Goal: Information Seeking & Learning: Learn about a topic

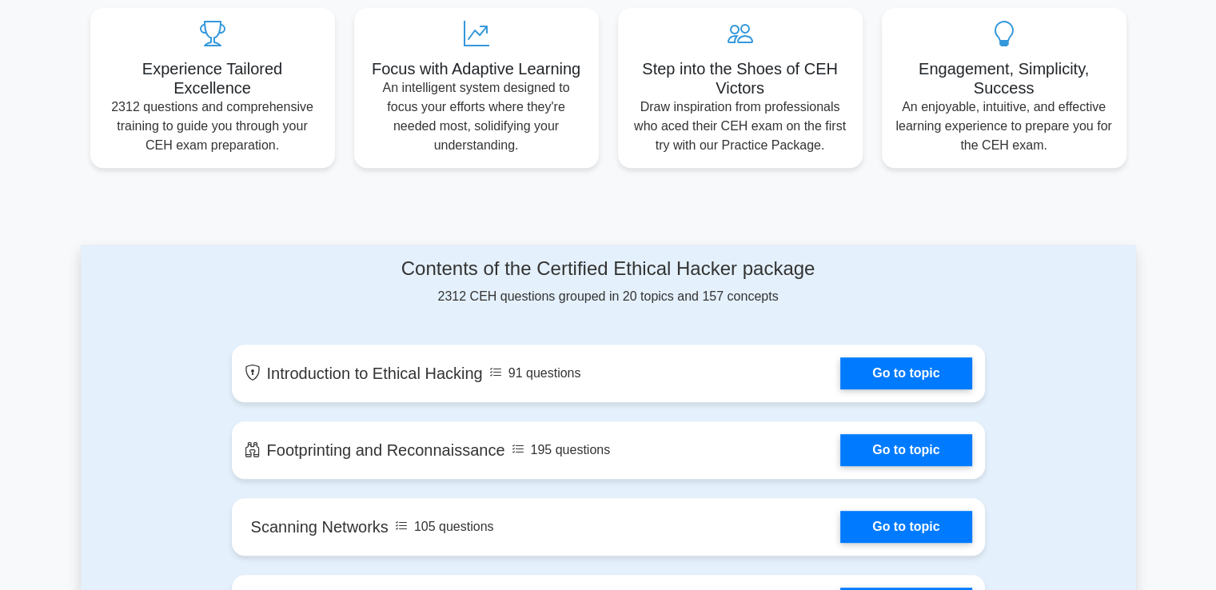
scroll to position [640, 0]
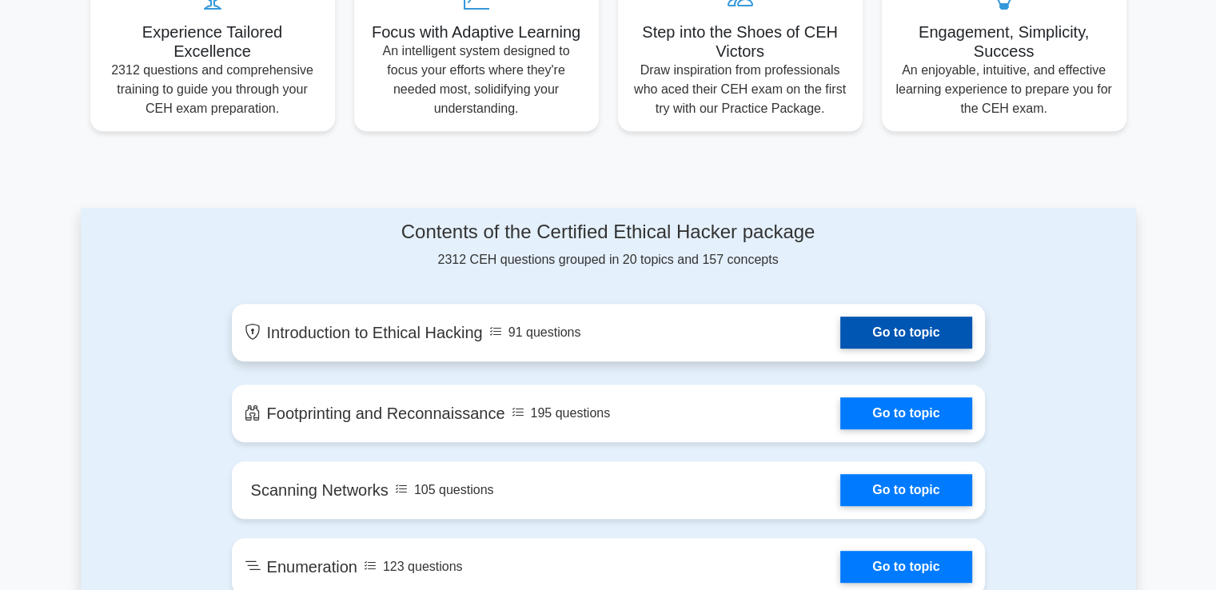
click at [895, 336] on link "Go to topic" at bounding box center [905, 333] width 131 height 32
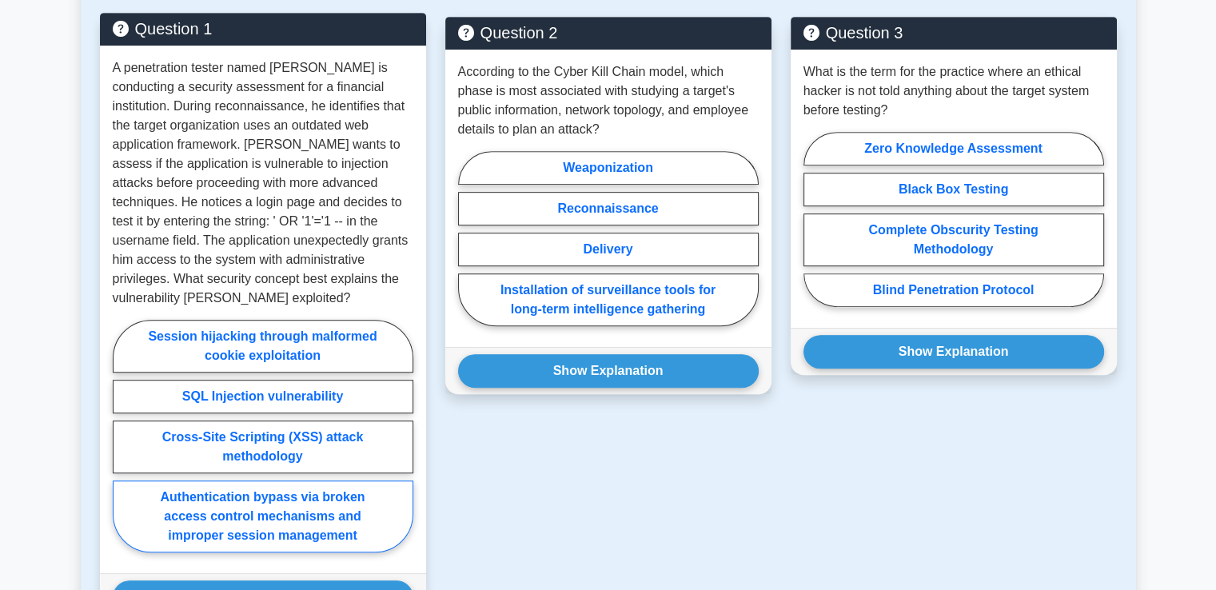
scroll to position [805, 0]
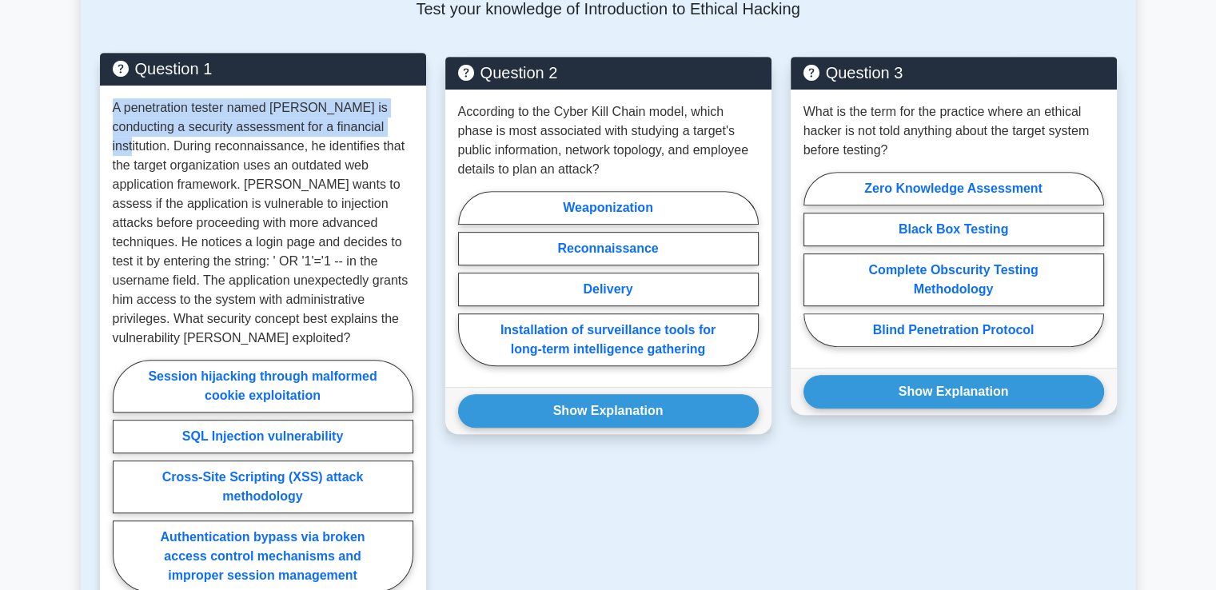
drag, startPoint x: 114, startPoint y: 106, endPoint x: 361, endPoint y: 134, distance: 249.5
click at [361, 134] on p "A penetration tester named [PERSON_NAME] is conducting a security assessment fo…" at bounding box center [263, 222] width 301 height 249
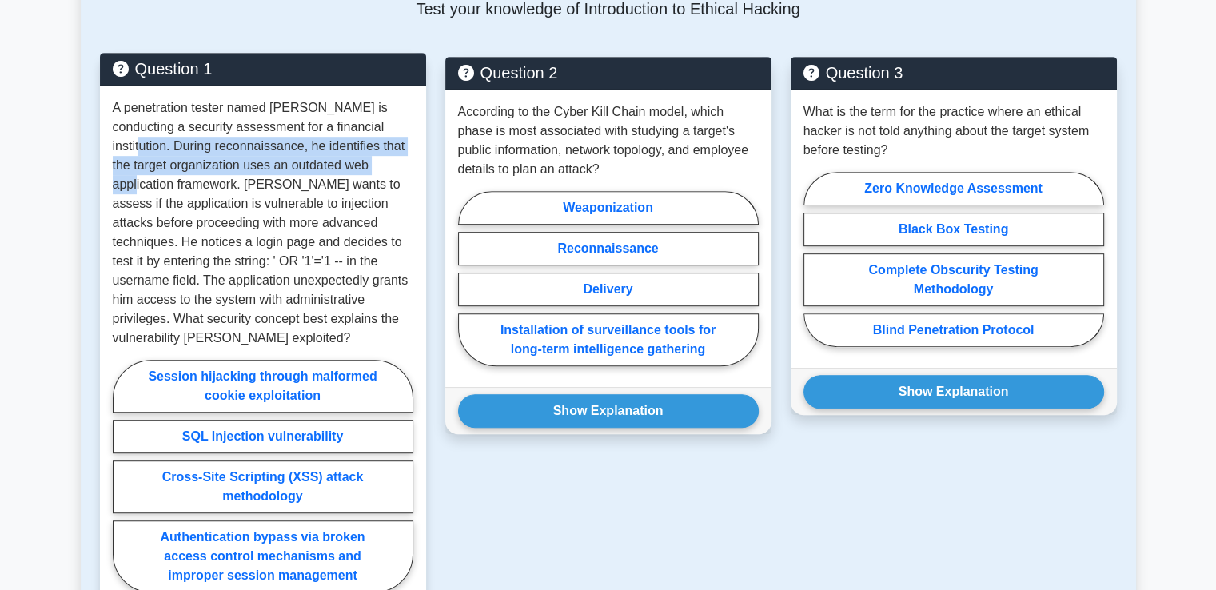
drag, startPoint x: 371, startPoint y: 128, endPoint x: 400, endPoint y: 164, distance: 46.1
click at [400, 164] on p "A penetration tester named [PERSON_NAME] is conducting a security assessment fo…" at bounding box center [263, 222] width 301 height 249
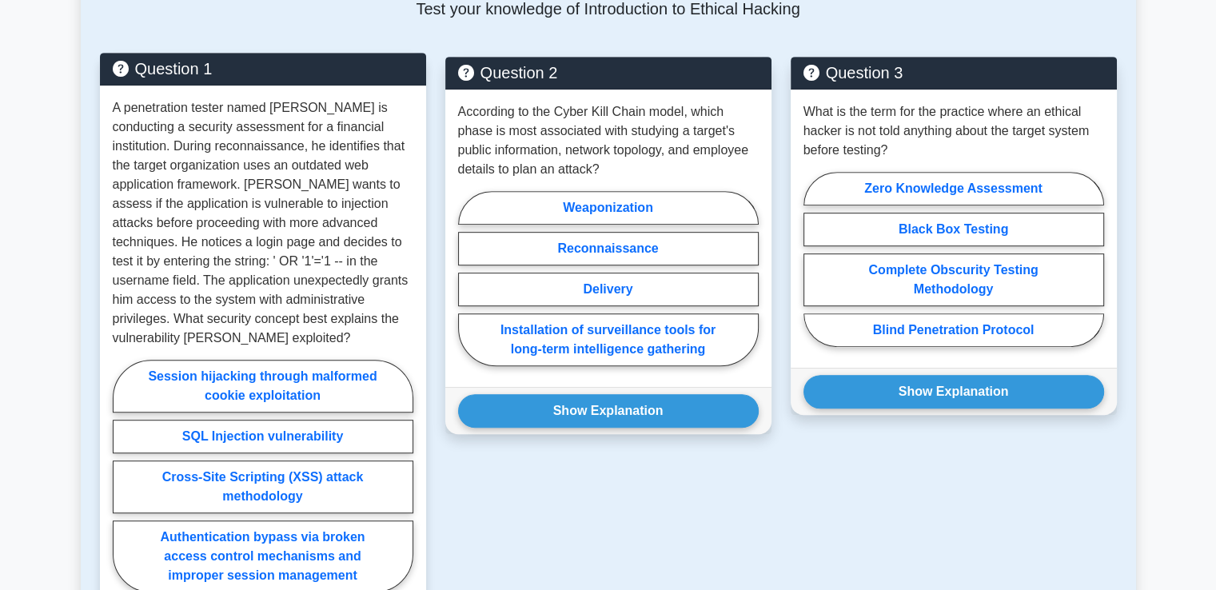
click at [161, 190] on p "A penetration tester named [PERSON_NAME] is conducting a security assessment fo…" at bounding box center [263, 222] width 301 height 249
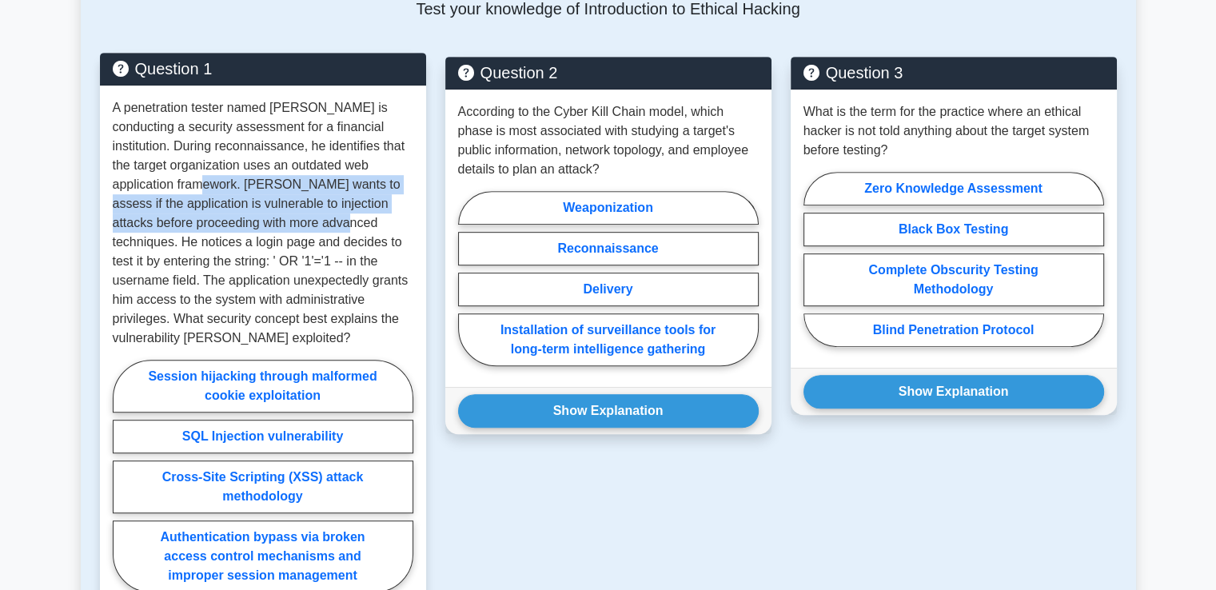
drag, startPoint x: 177, startPoint y: 186, endPoint x: 287, endPoint y: 222, distance: 115.3
click at [287, 222] on p "A penetration tester named [PERSON_NAME] is conducting a security assessment fo…" at bounding box center [263, 222] width 301 height 249
click at [281, 188] on p "A penetration tester named [PERSON_NAME] is conducting a security assessment fo…" at bounding box center [263, 222] width 301 height 249
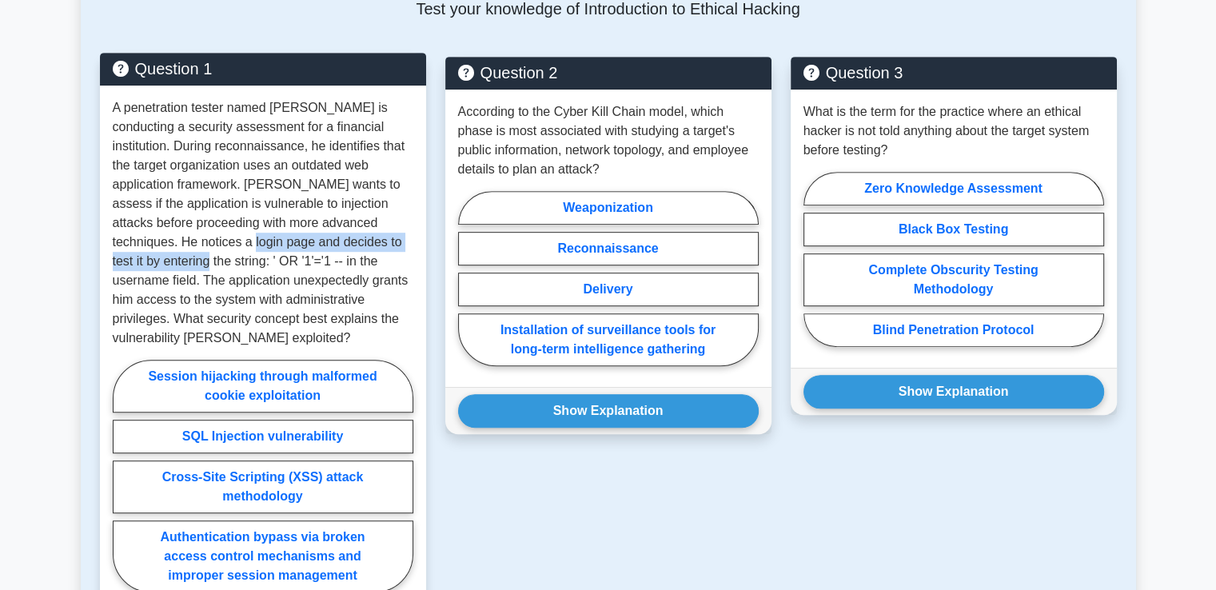
drag, startPoint x: 166, startPoint y: 245, endPoint x: 398, endPoint y: 250, distance: 231.9
click at [398, 250] on p "A penetration tester named Marcus is conducting a security assessment for a fin…" at bounding box center [263, 222] width 301 height 249
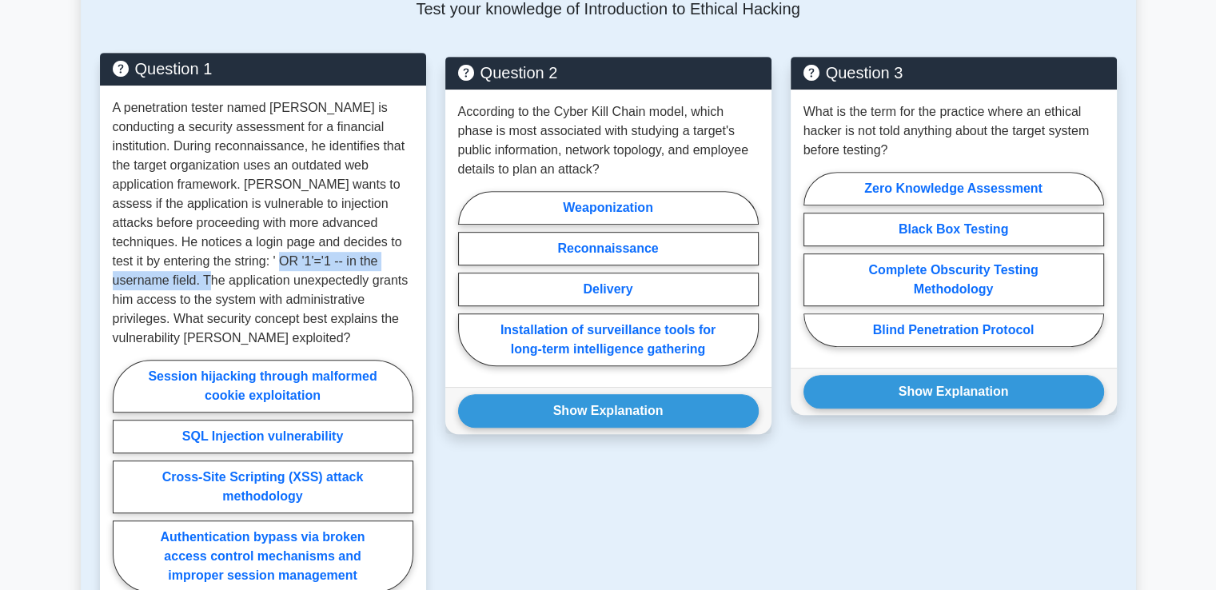
drag, startPoint x: 186, startPoint y: 263, endPoint x: 403, endPoint y: 258, distance: 216.7
click at [403, 258] on p "A penetration tester named Marcus is conducting a security assessment for a fin…" at bounding box center [263, 222] width 301 height 249
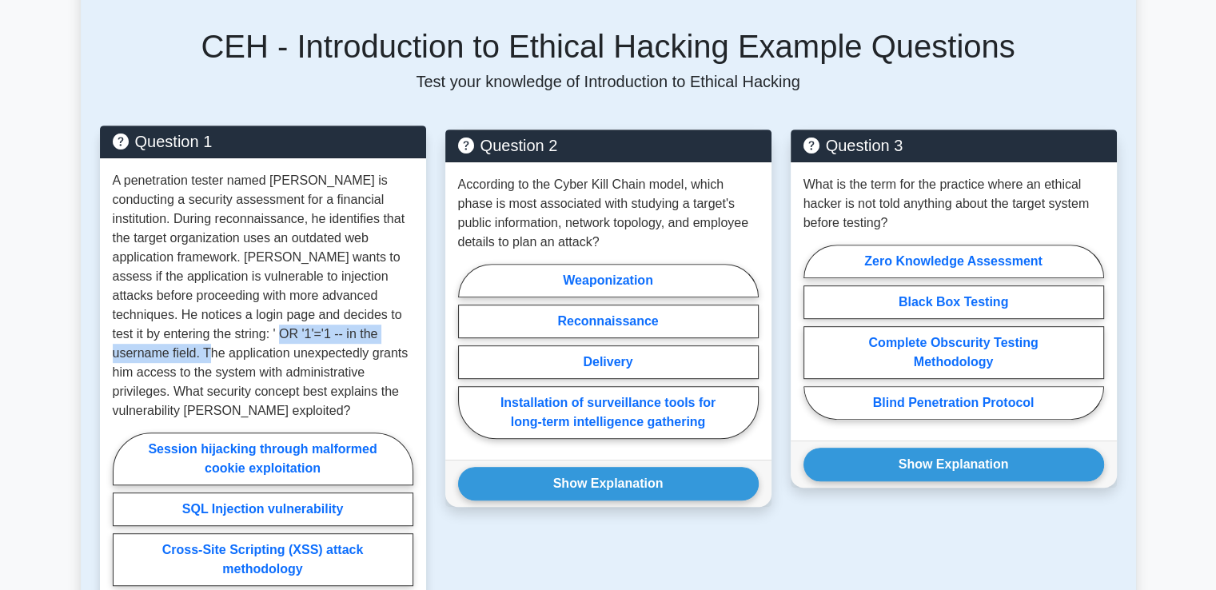
scroll to position [965, 0]
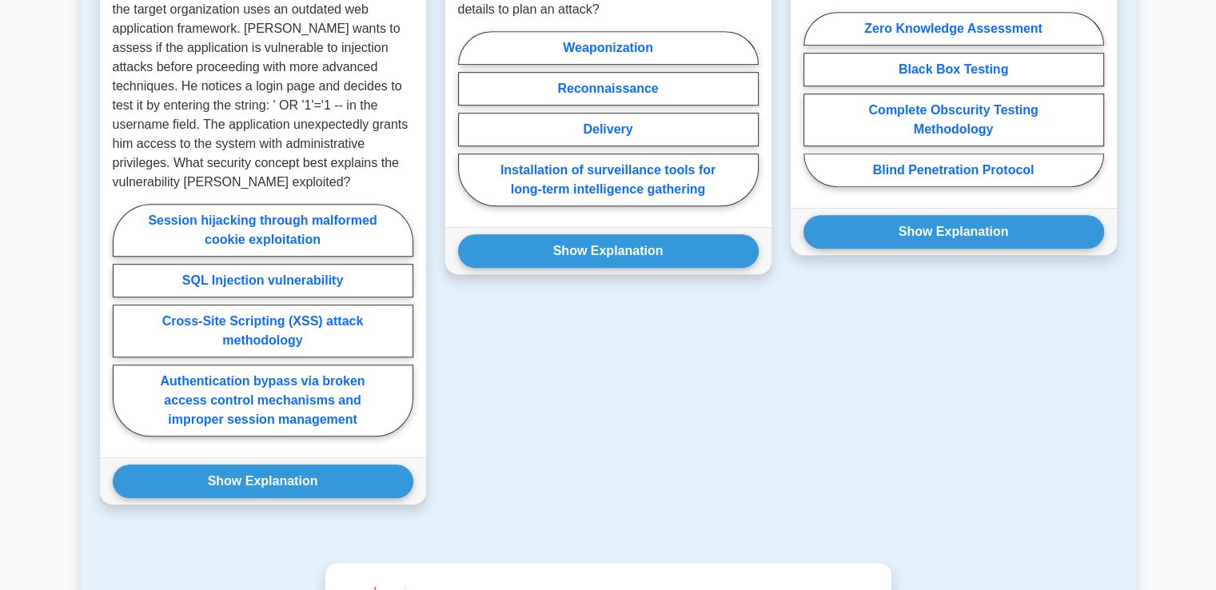
click at [454, 381] on div "Question 2 According to the Cyber Kill Chain model, which phase is most associa…" at bounding box center [608, 210] width 345 height 627
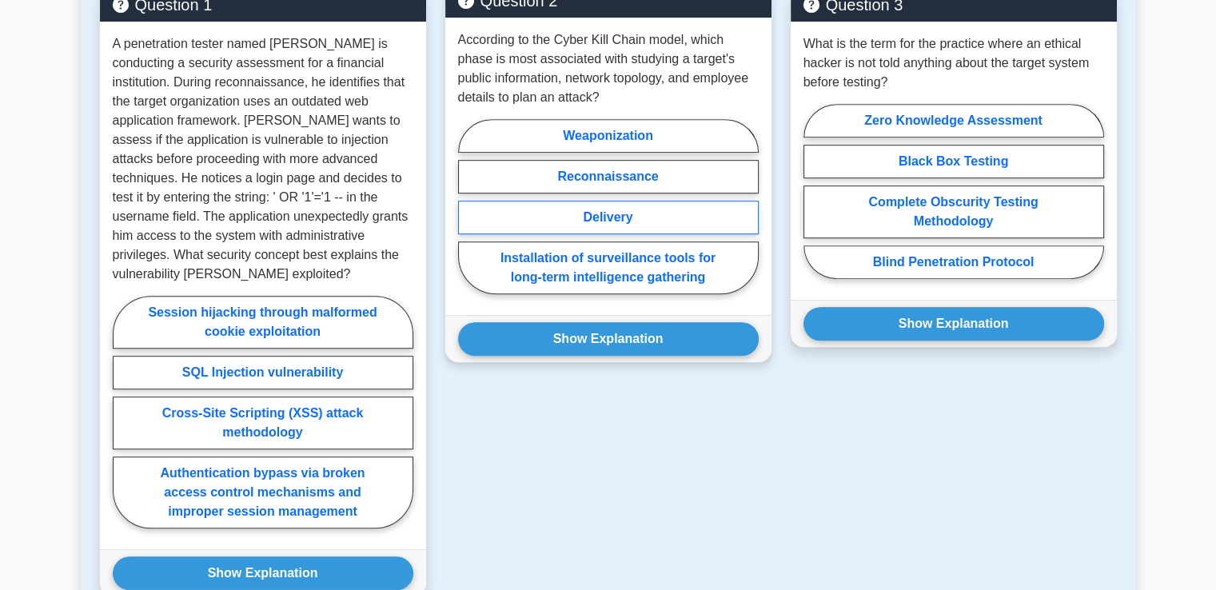
scroll to position [805, 0]
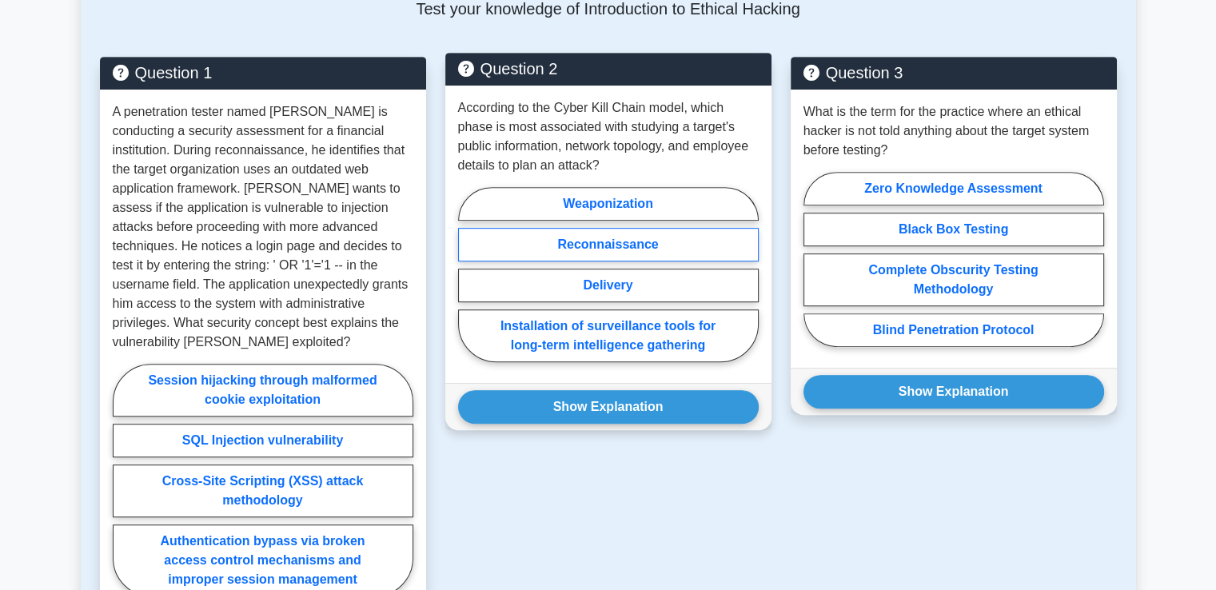
click at [598, 236] on label "Reconnaissance" at bounding box center [608, 245] width 301 height 34
click at [468, 274] on input "Reconnaissance" at bounding box center [463, 279] width 10 height 10
radio input "true"
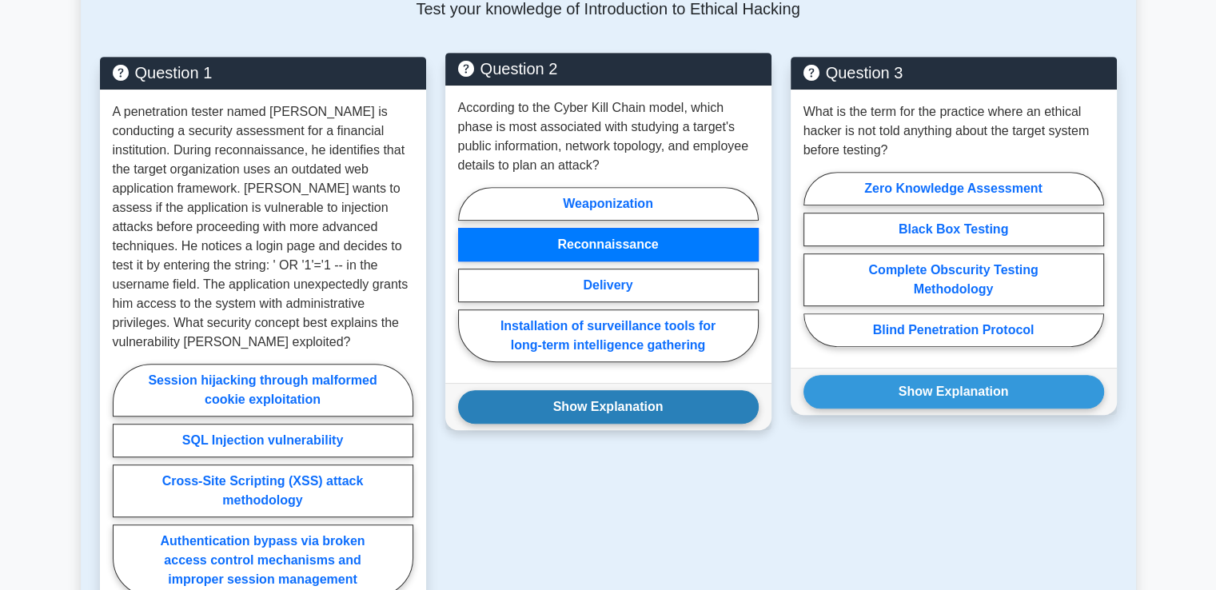
click at [582, 403] on button "Show Explanation" at bounding box center [608, 407] width 301 height 34
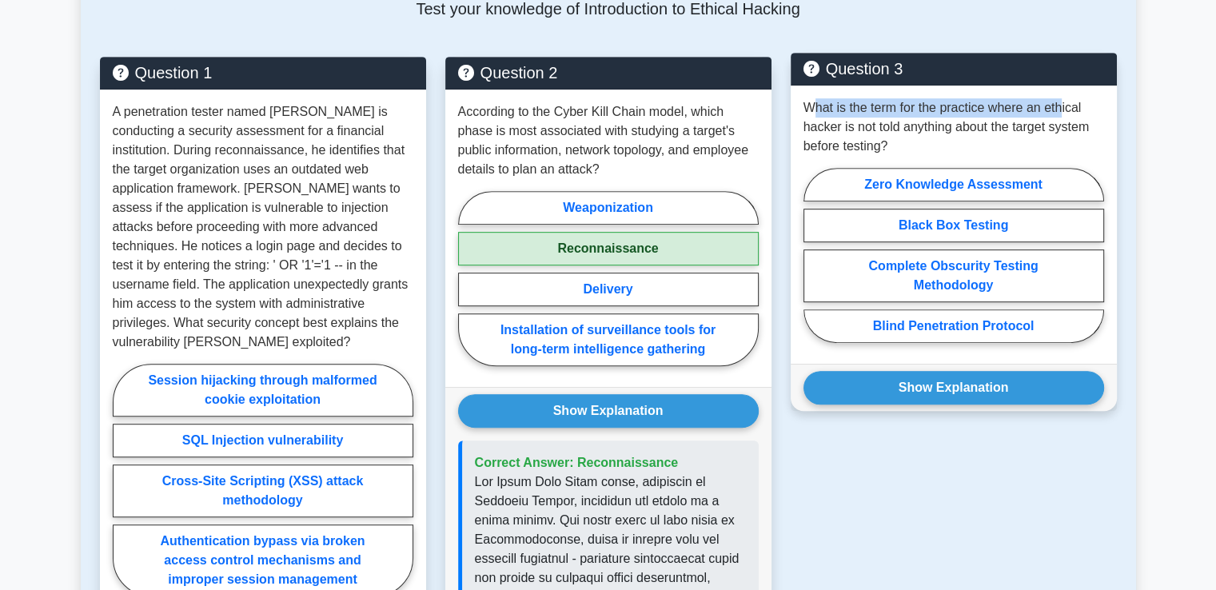
drag, startPoint x: 811, startPoint y: 110, endPoint x: 1059, endPoint y: 94, distance: 249.1
click at [1059, 94] on div "What is the term for the practice where an ethical hacker is not told anything …" at bounding box center [954, 225] width 326 height 278
click at [928, 147] on p "What is the term for the practice where an ethical hacker is not told anything …" at bounding box center [953, 127] width 301 height 58
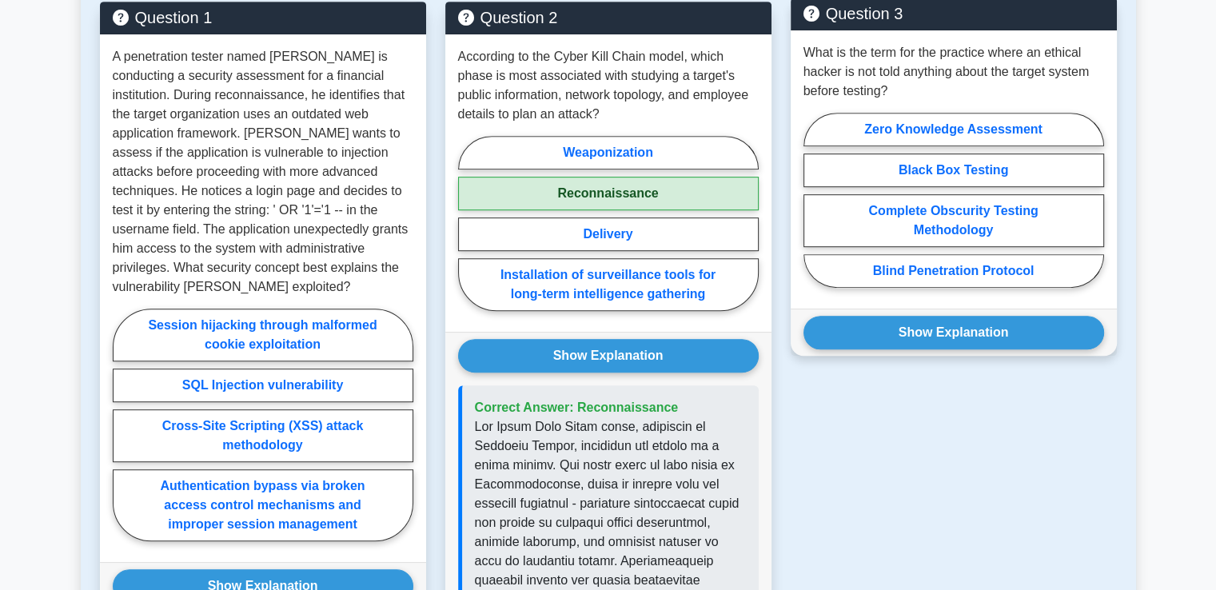
scroll to position [885, 0]
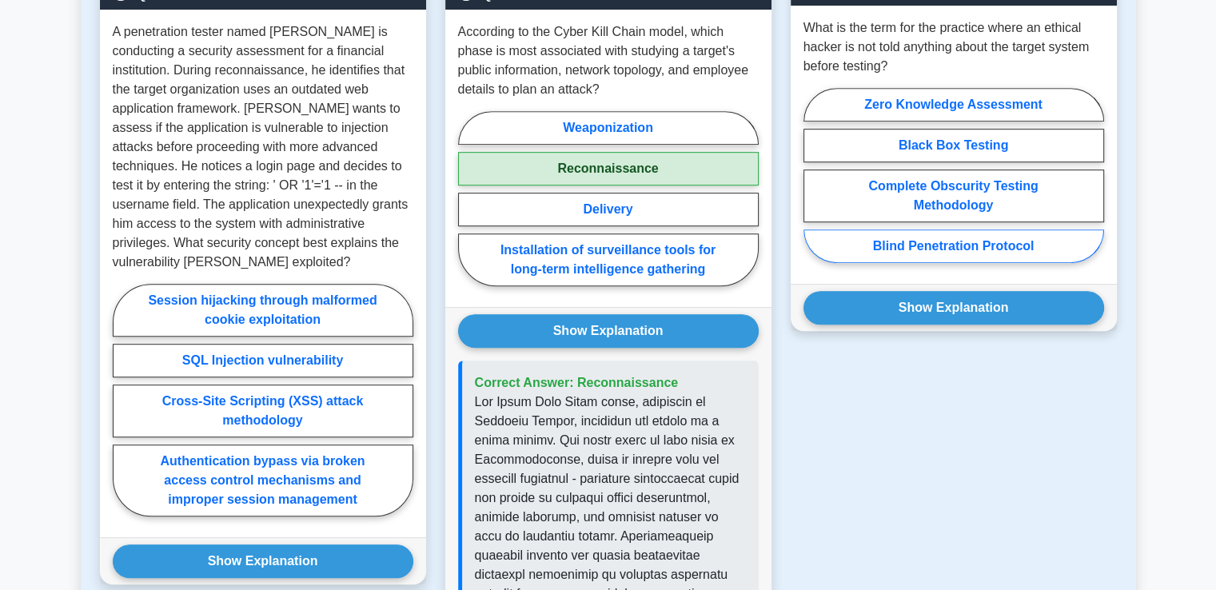
click at [908, 244] on label "Blind Penetration Protocol" at bounding box center [953, 246] width 301 height 34
click at [814, 185] on input "Blind Penetration Protocol" at bounding box center [808, 180] width 10 height 10
radio input "true"
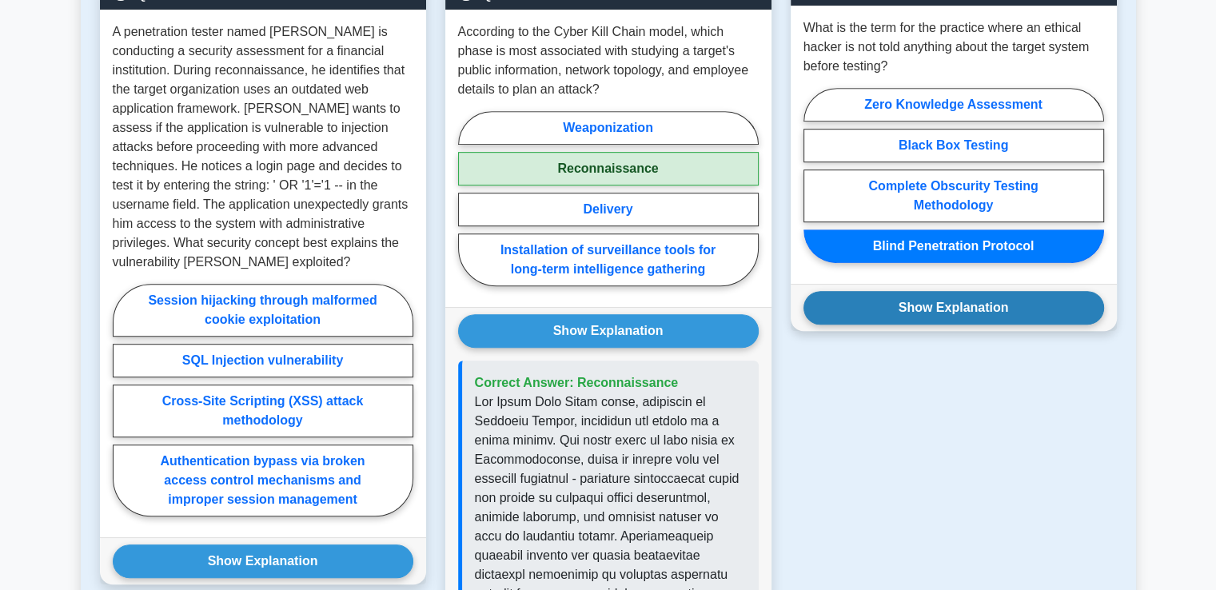
click at [915, 291] on button "Show Explanation" at bounding box center [953, 308] width 301 height 34
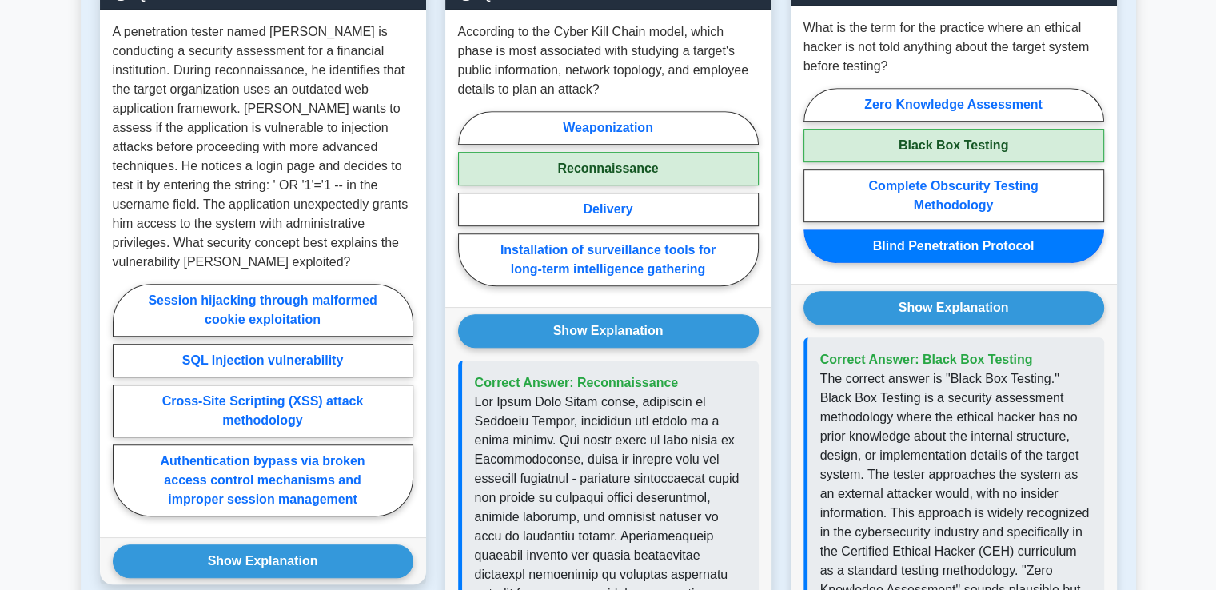
click at [951, 139] on label "Black Box Testing" at bounding box center [953, 146] width 301 height 34
click at [814, 175] on input "Black Box Testing" at bounding box center [808, 180] width 10 height 10
radio input "true"
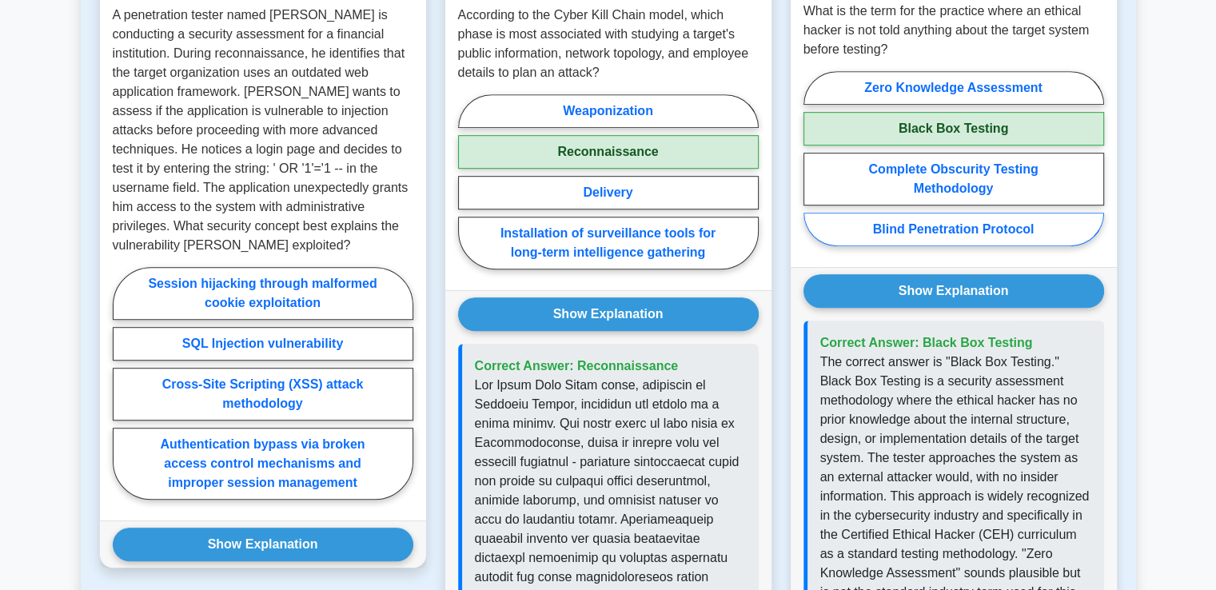
scroll to position [930, 0]
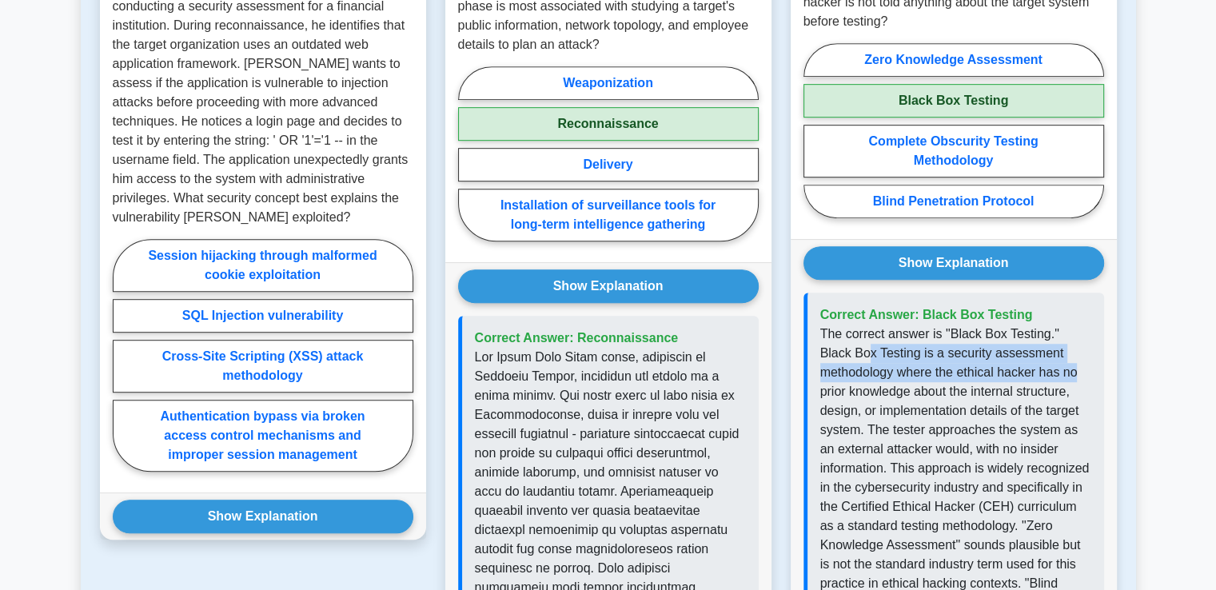
drag, startPoint x: 832, startPoint y: 357, endPoint x: 1086, endPoint y: 362, distance: 253.5
click at [1086, 362] on p "The correct answer is "Black Box Testing." Black Box Testing is a security asse…" at bounding box center [955, 517] width 271 height 384
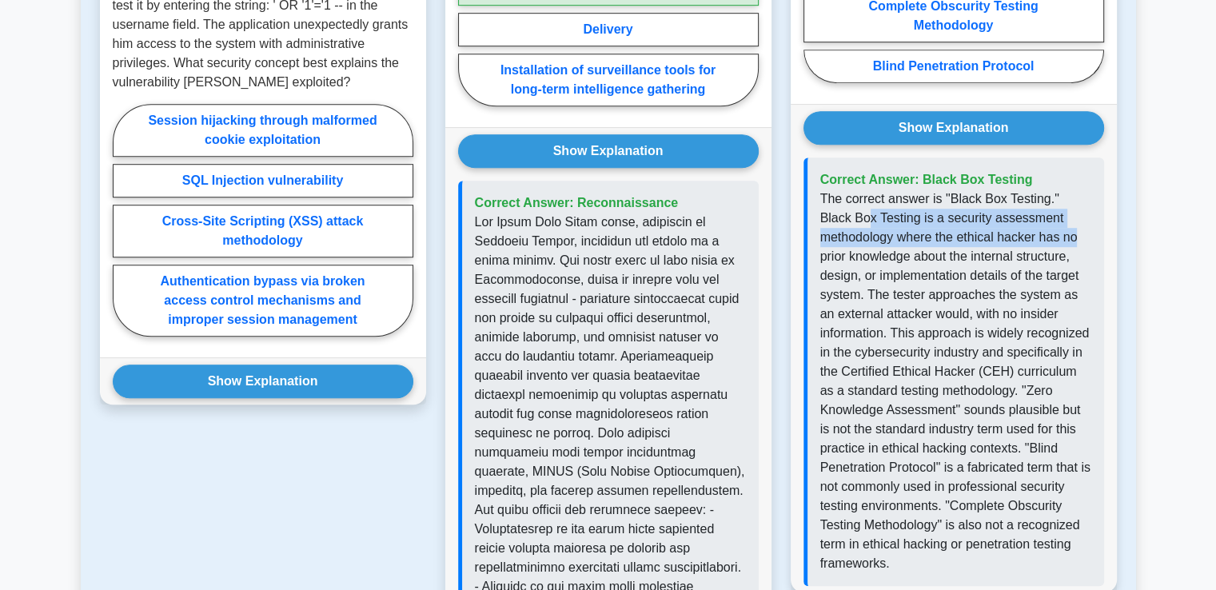
scroll to position [1090, 0]
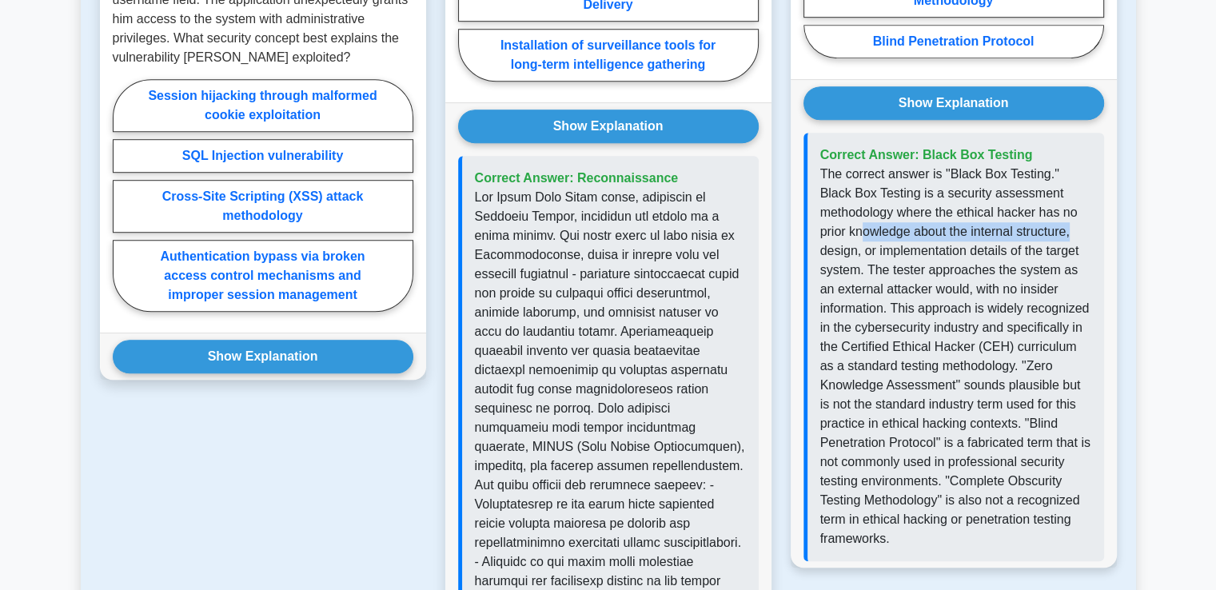
drag, startPoint x: 863, startPoint y: 229, endPoint x: 1084, endPoint y: 225, distance: 220.7
click at [1084, 225] on p "The correct answer is "Black Box Testing." Black Box Testing is a security asse…" at bounding box center [955, 357] width 271 height 384
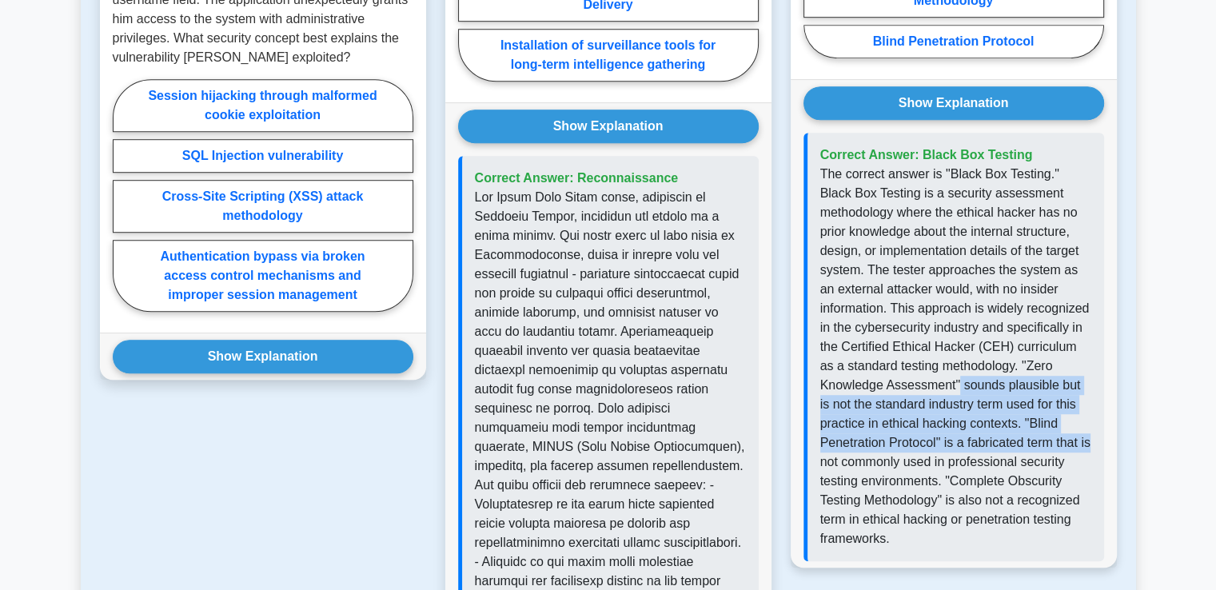
drag, startPoint x: 956, startPoint y: 385, endPoint x: 1100, endPoint y: 436, distance: 153.0
click at [1100, 436] on div "Correct Answer: Black Box Testing" at bounding box center [953, 347] width 301 height 428
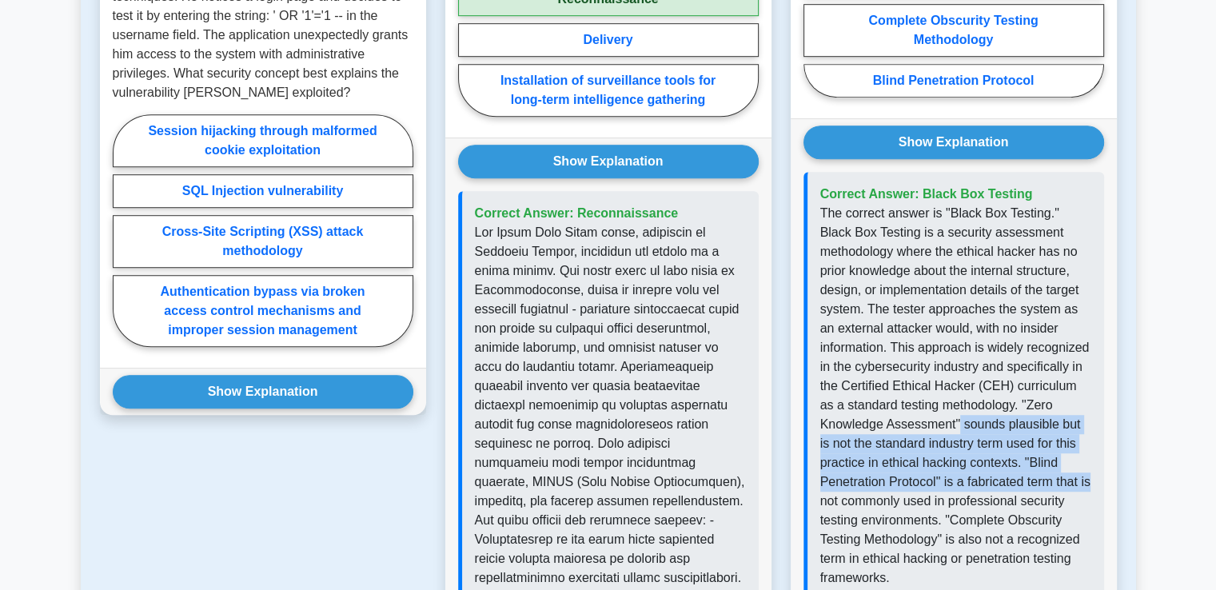
scroll to position [1010, 0]
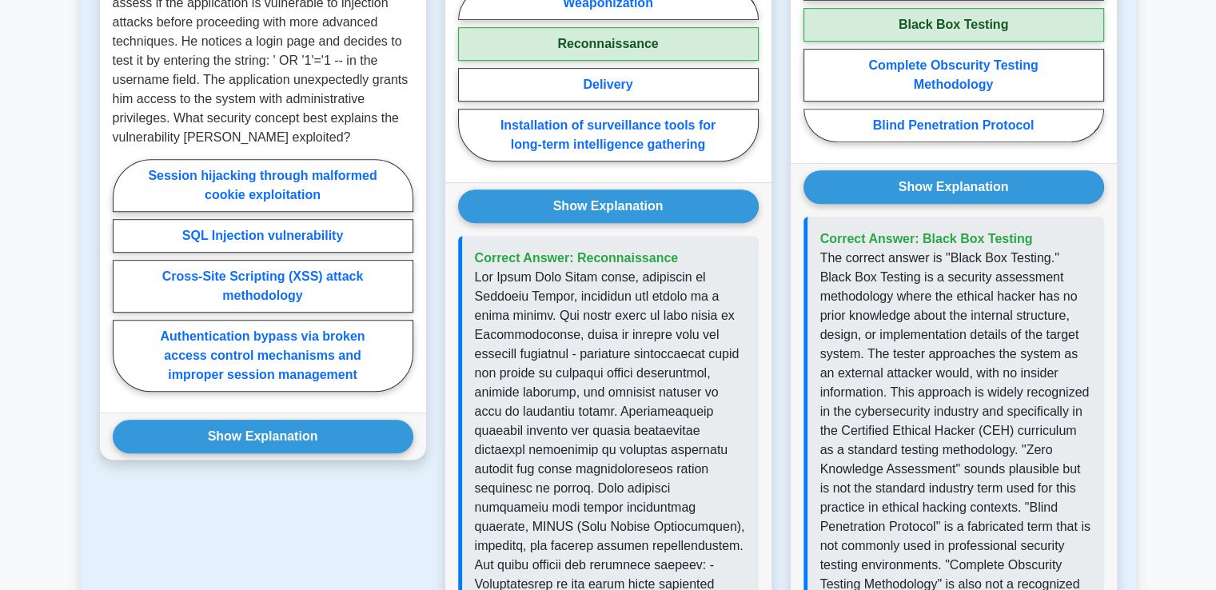
click at [359, 466] on div "Question 1 A penetration tester named Marcus is conducting a security assessmen…" at bounding box center [262, 347] width 345 height 991
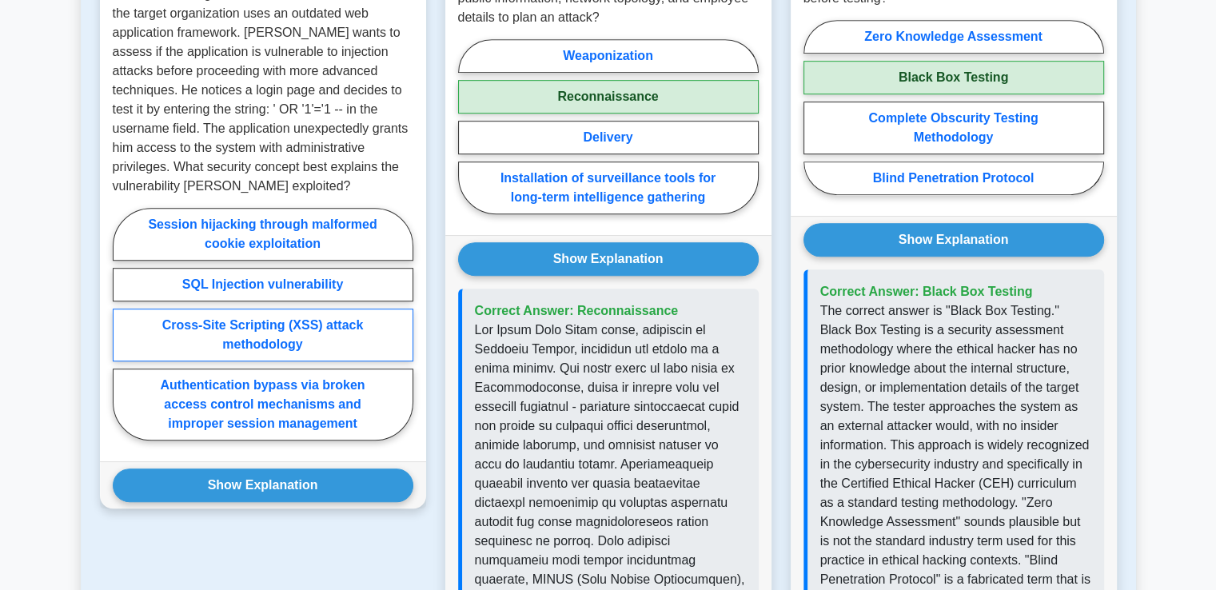
scroll to position [930, 0]
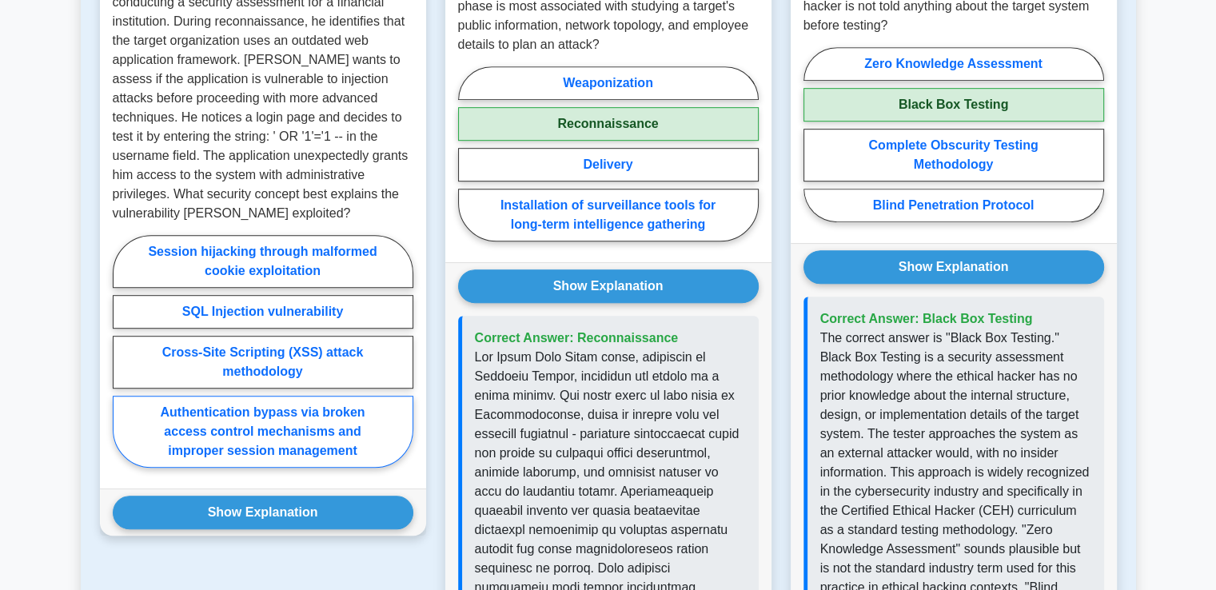
click at [224, 407] on label "Authentication bypass via broken access control mechanisms and improper session…" at bounding box center [263, 432] width 301 height 72
click at [123, 361] on input "Authentication bypass via broken access control mechanisms and improper session…" at bounding box center [118, 356] width 10 height 10
radio input "true"
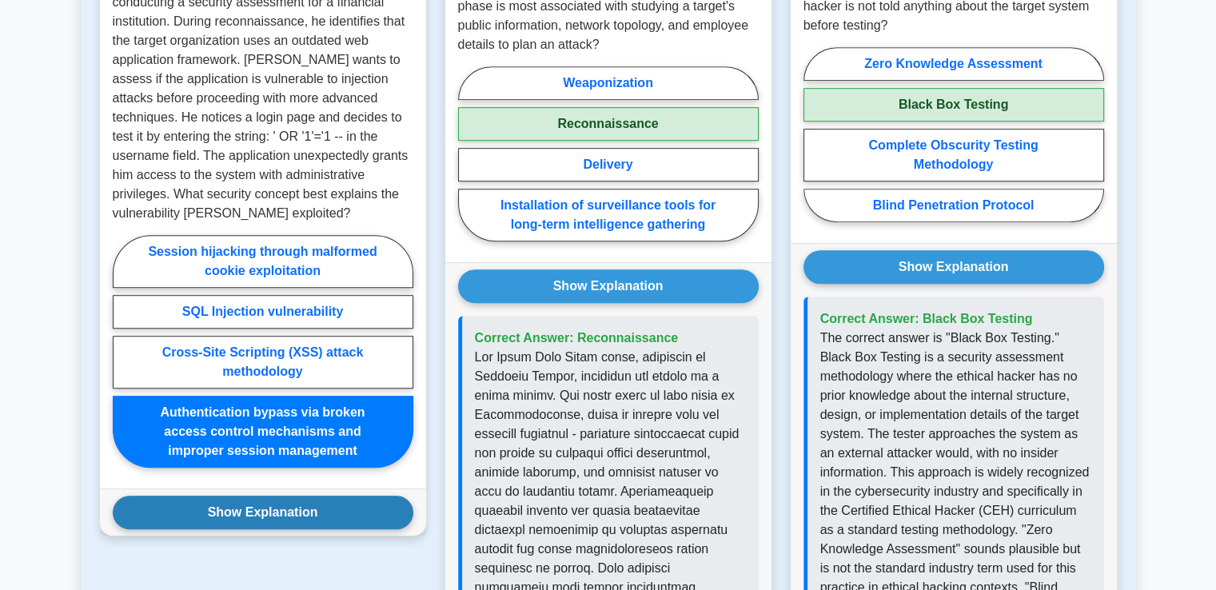
click at [240, 496] on button "Show Explanation" at bounding box center [263, 513] width 301 height 34
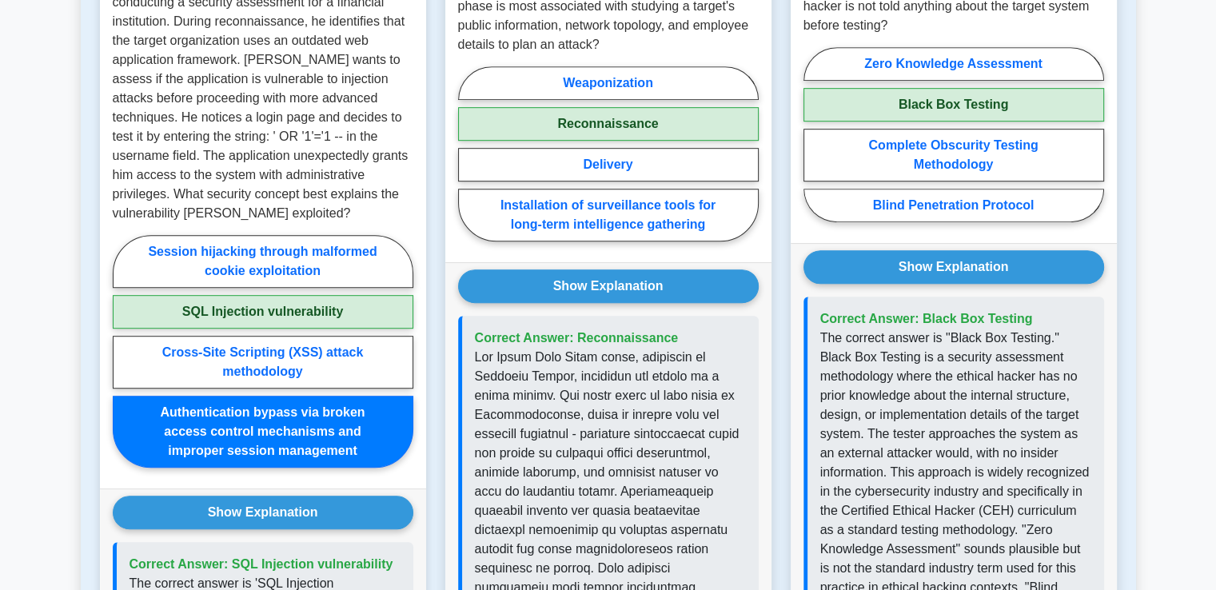
click at [293, 295] on label "SQL Injection vulnerability" at bounding box center [263, 312] width 301 height 34
click at [123, 351] on input "SQL Injection vulnerability" at bounding box center [118, 356] width 10 height 10
radio input "true"
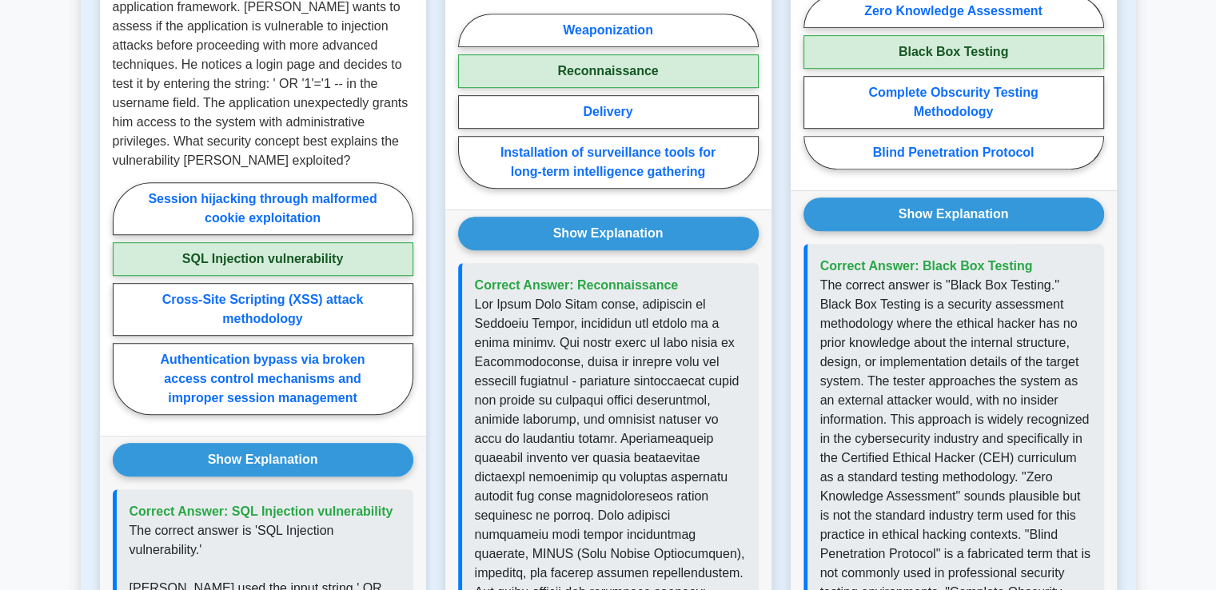
scroll to position [1090, 0]
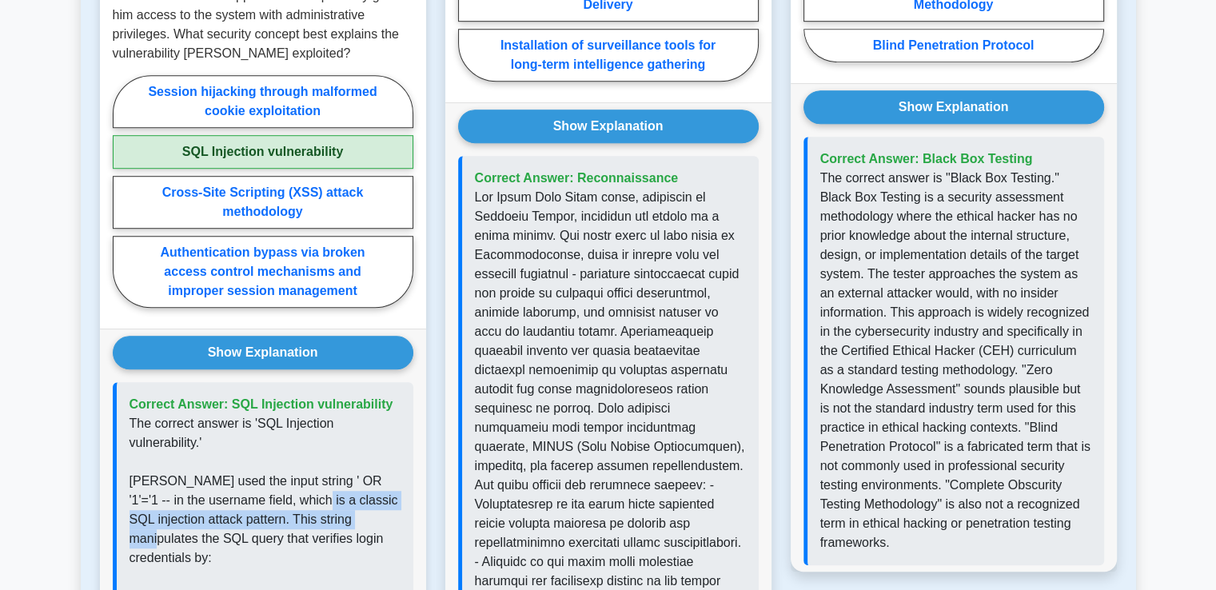
drag, startPoint x: 302, startPoint y: 480, endPoint x: 414, endPoint y: 502, distance: 114.0
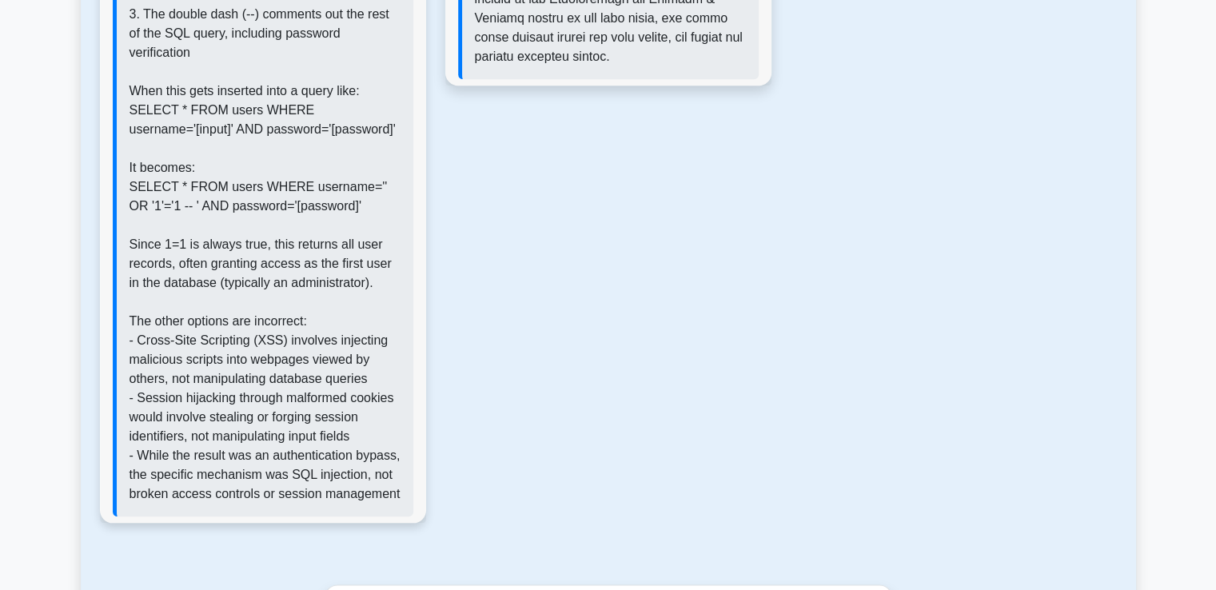
scroll to position [1809, 0]
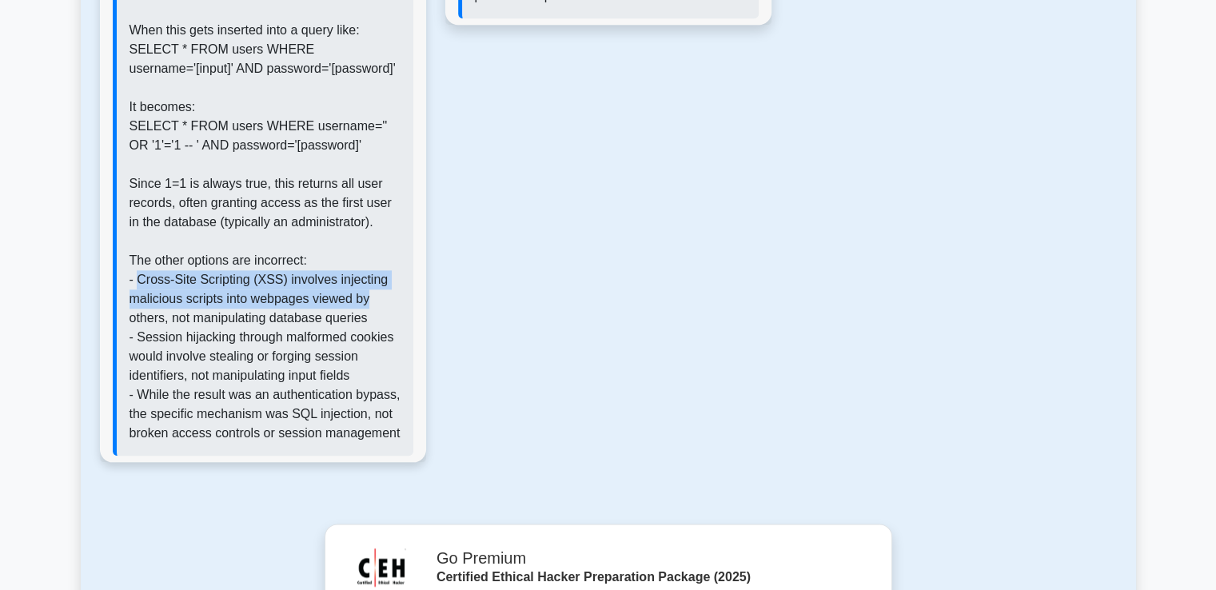
drag, startPoint x: 137, startPoint y: 237, endPoint x: 389, endPoint y: 253, distance: 253.1
click at [389, 253] on p "The correct answer is 'SQL Injection vulnerability.' Marcus used the input stri…" at bounding box center [265, 69] width 271 height 748
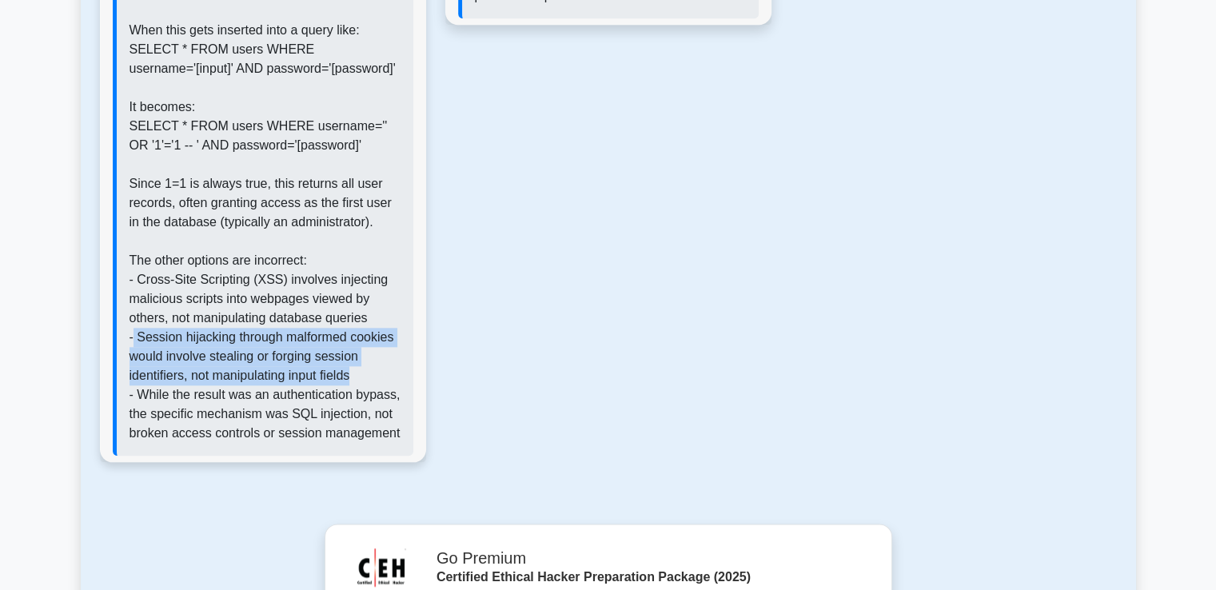
drag, startPoint x: 133, startPoint y: 296, endPoint x: 388, endPoint y: 342, distance: 258.4
click at [388, 342] on p "The correct answer is 'SQL Injection vulnerability.' Marcus used the input stri…" at bounding box center [265, 69] width 271 height 748
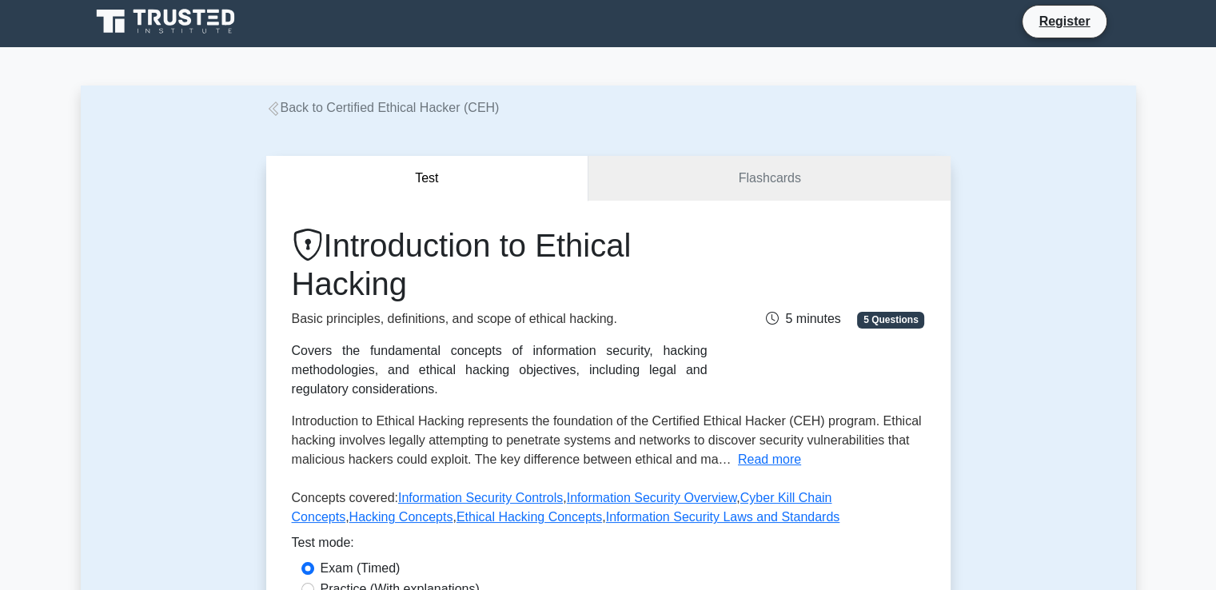
scroll to position [0, 0]
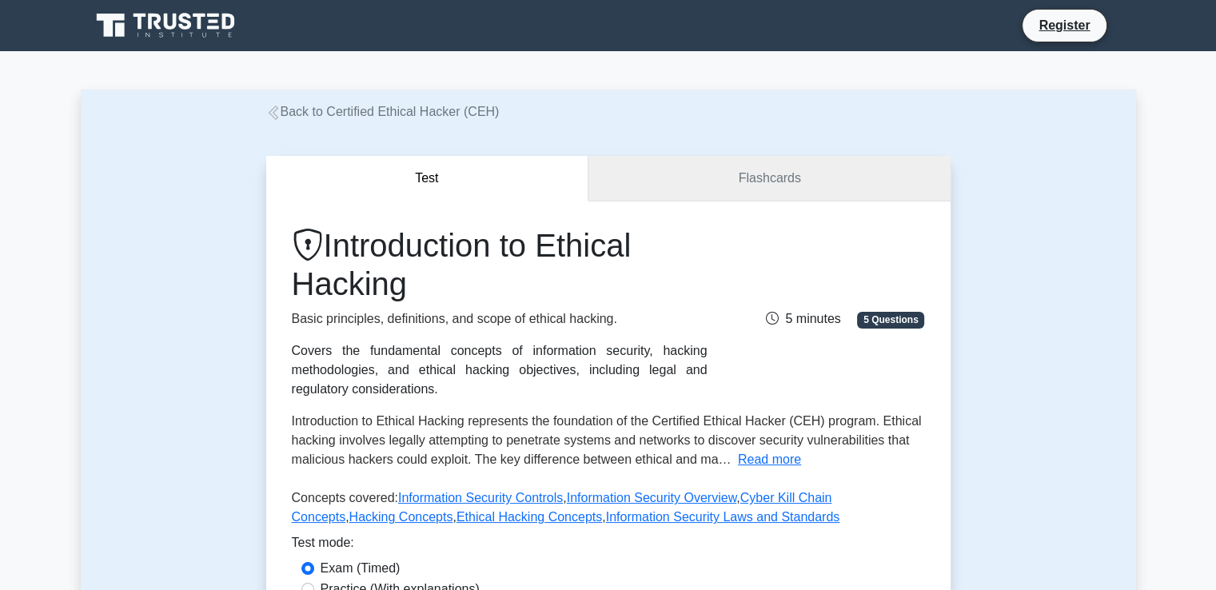
click at [693, 188] on link "Flashcards" at bounding box center [768, 179] width 361 height 46
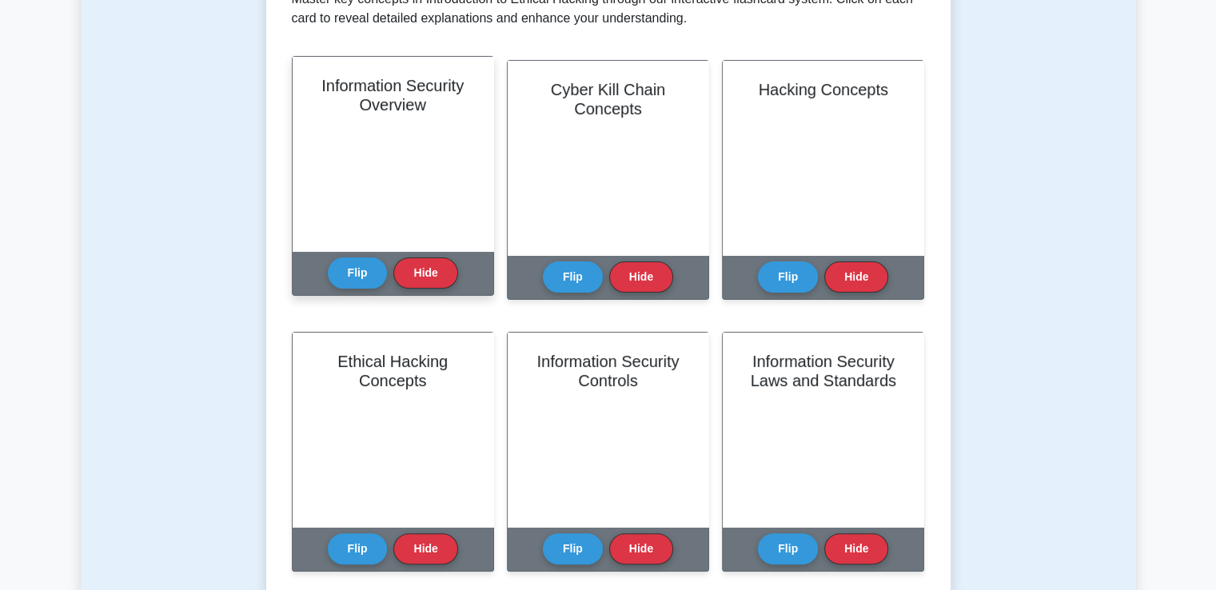
scroll to position [320, 0]
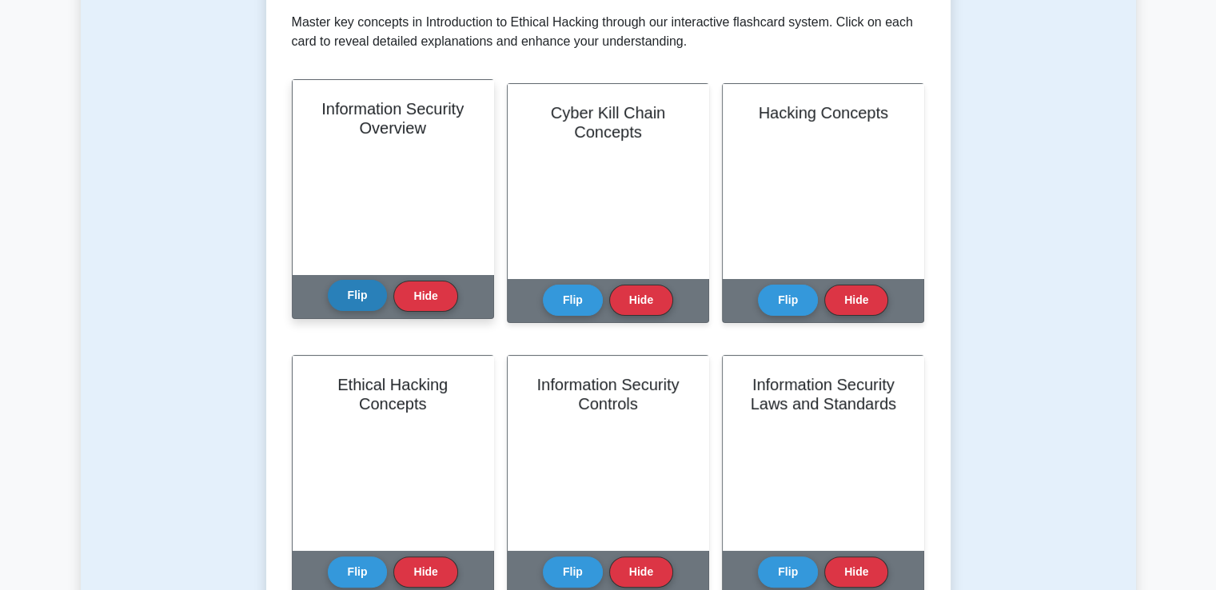
click at [339, 295] on button "Flip" at bounding box center [358, 295] width 60 height 31
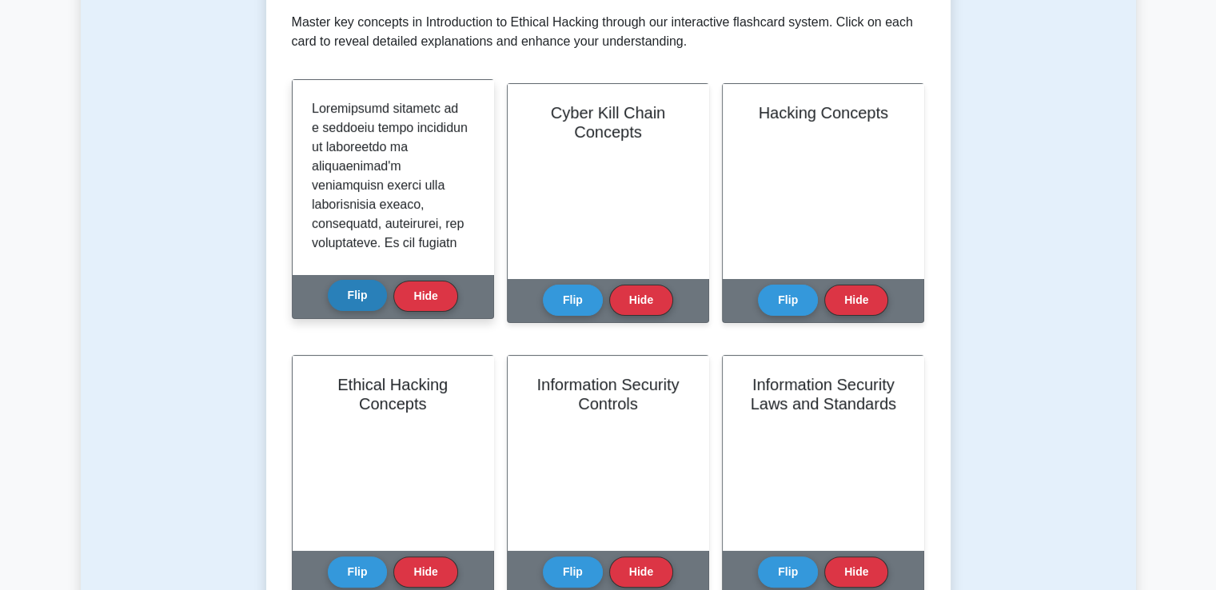
click at [341, 298] on button "Flip" at bounding box center [358, 295] width 60 height 31
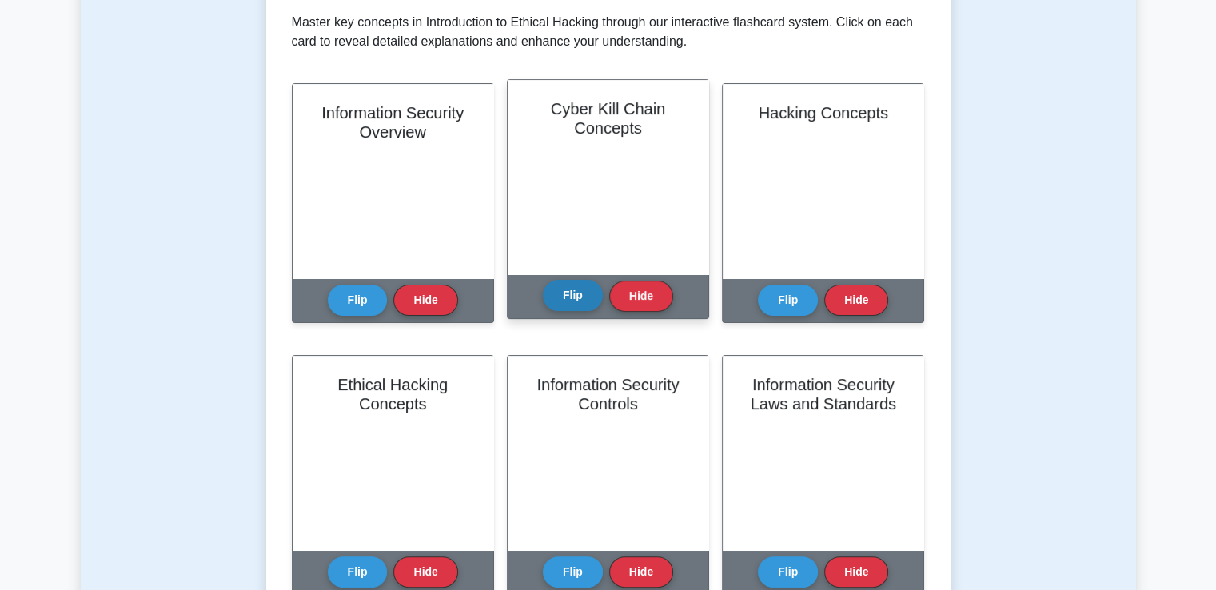
click at [586, 293] on button "Flip" at bounding box center [573, 295] width 60 height 31
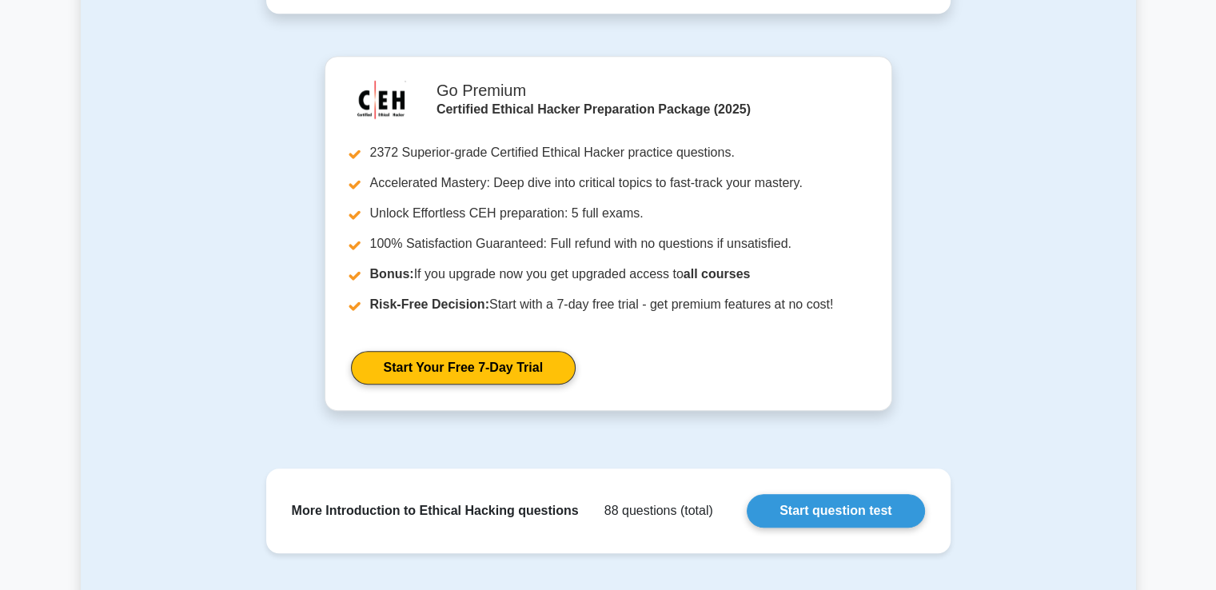
scroll to position [959, 0]
